Goal: Task Accomplishment & Management: Manage account settings

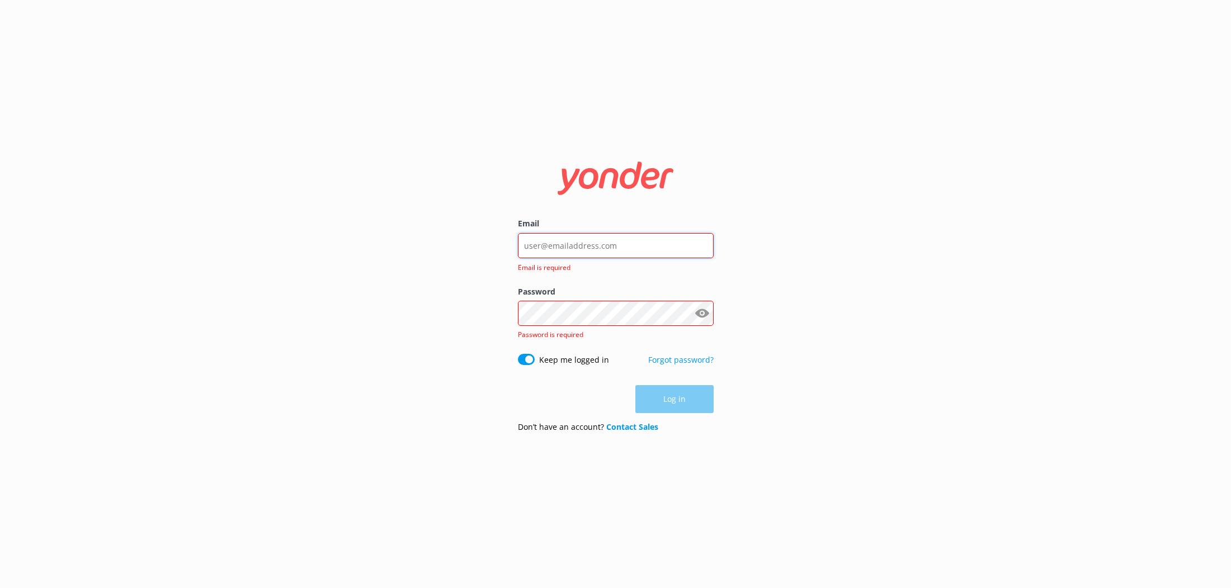
type input "[PERSON_NAME][EMAIL_ADDRESS][DOMAIN_NAME]"
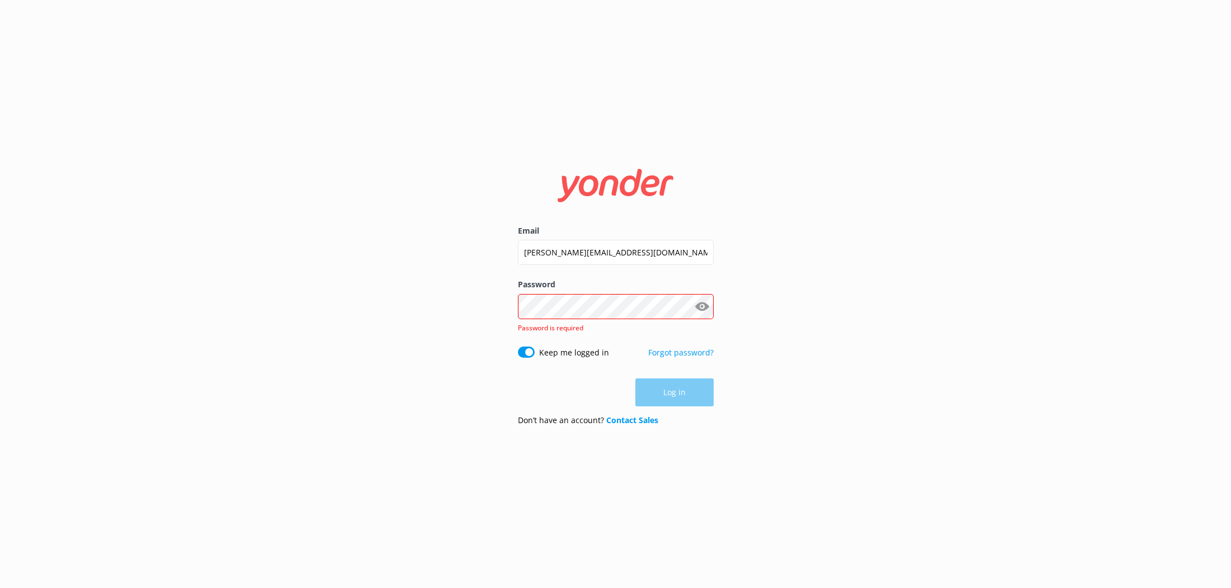
drag, startPoint x: 865, startPoint y: 268, endPoint x: 834, endPoint y: 270, distance: 30.2
click at [865, 268] on div "Email [PERSON_NAME][EMAIL_ADDRESS][DOMAIN_NAME] Password Show password Password…" at bounding box center [615, 294] width 1231 height 588
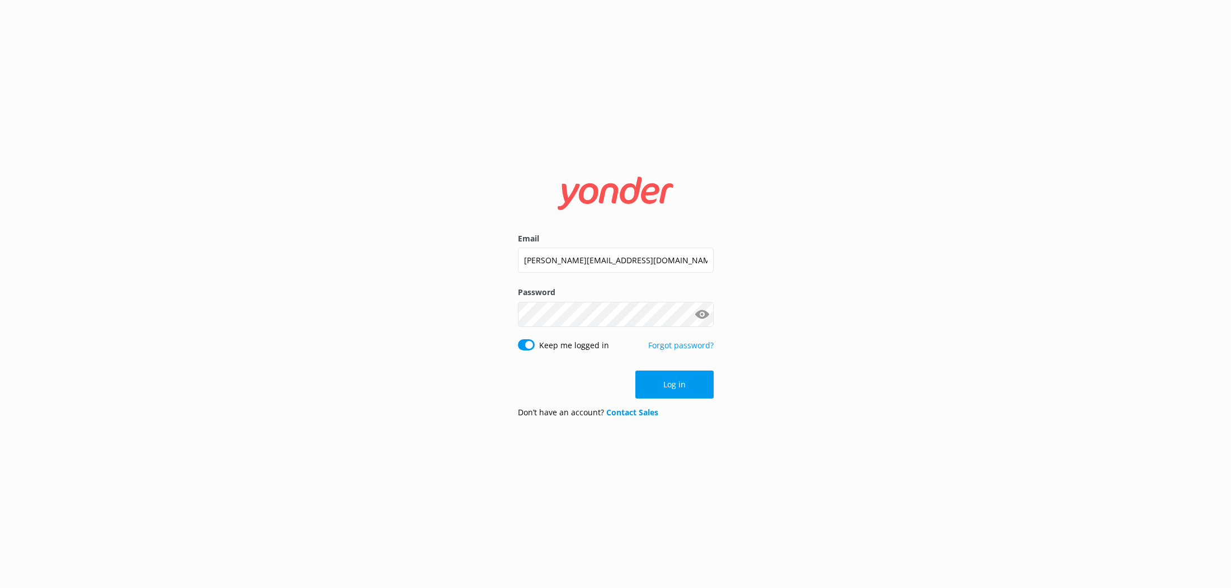
click at [700, 399] on form "Email [PERSON_NAME][EMAIL_ADDRESS][DOMAIN_NAME] Password Show password Keep me …" at bounding box center [616, 295] width 196 height 266
click at [700, 388] on button "Log in" at bounding box center [674, 385] width 78 height 28
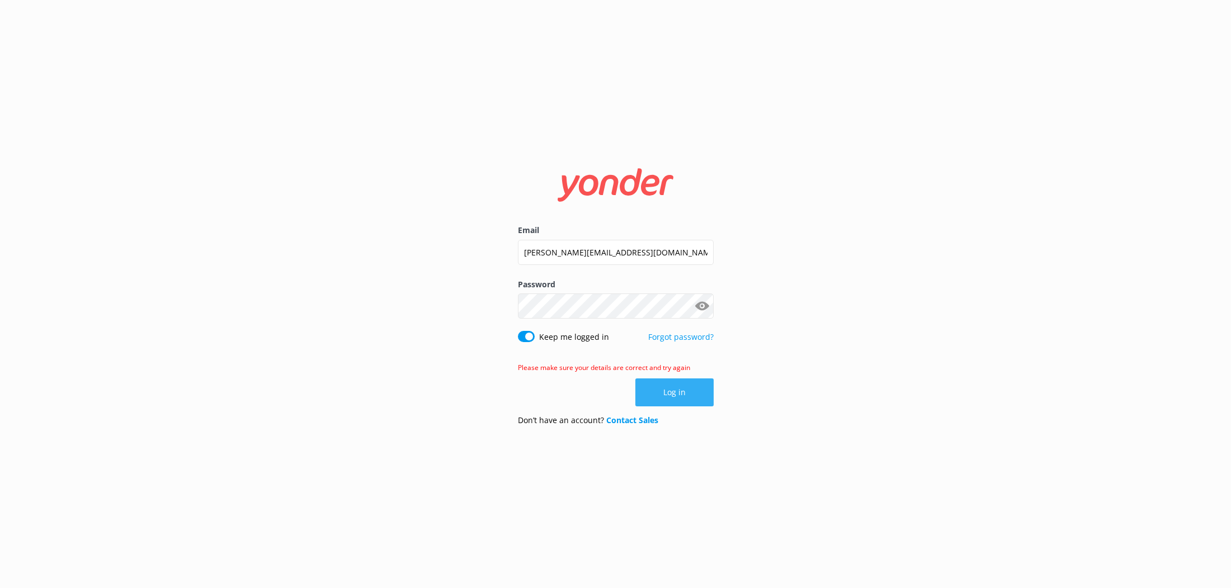
click at [680, 385] on button "Log in" at bounding box center [674, 393] width 78 height 28
click at [702, 308] on button "Show password" at bounding box center [702, 306] width 22 height 22
click at [663, 384] on button "Log in" at bounding box center [674, 393] width 78 height 28
